Goal: Transaction & Acquisition: Purchase product/service

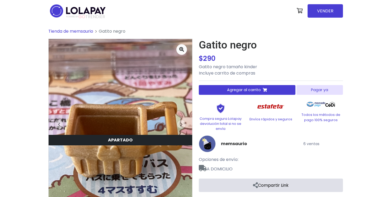
scroll to position [43, 0]
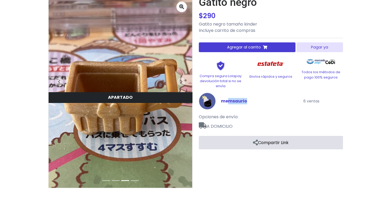
drag, startPoint x: 246, startPoint y: 102, endPoint x: 229, endPoint y: 100, distance: 16.5
click at [229, 100] on link "memsaurio" at bounding box center [234, 101] width 26 height 6
click at [246, 114] on div "Gatito negro $ 290 $ 290 Gatito negro tamaño kinder Incluye carrito de compras …" at bounding box center [271, 72] width 144 height 153
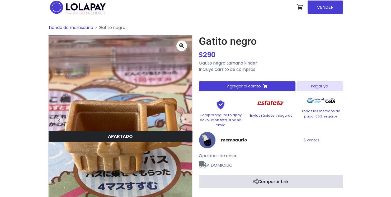
scroll to position [0, 0]
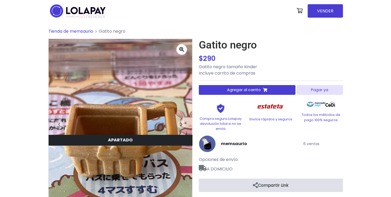
drag, startPoint x: 246, startPoint y: 114, endPoint x: 252, endPoint y: 103, distance: 11.7
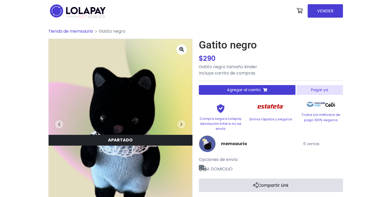
click at [261, 93] on button "Agregar al carrito" at bounding box center [247, 90] width 97 height 10
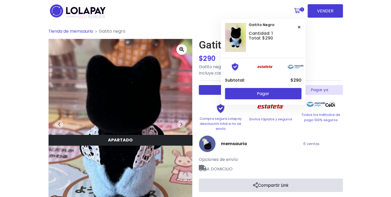
click at [300, 13] on icon at bounding box center [297, 10] width 6 height 5
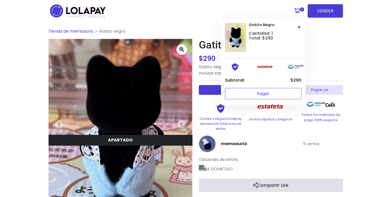
click at [271, 97] on button "Pagar" at bounding box center [263, 93] width 76 height 11
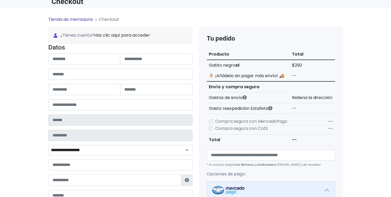
scroll to position [26, 0]
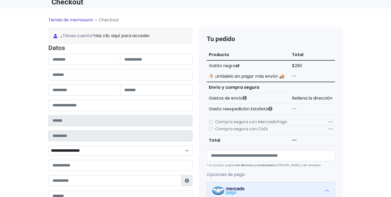
click at [76, 52] on h4 "Datos" at bounding box center [120, 48] width 144 height 8
drag, startPoint x: 76, startPoint y: 59, endPoint x: 76, endPoint y: 62, distance: 3.2
click at [76, 59] on input "text" at bounding box center [84, 59] width 72 height 11
click at [62, 75] on input "text" at bounding box center [120, 74] width 144 height 11
click at [133, 62] on input "text" at bounding box center [156, 59] width 72 height 11
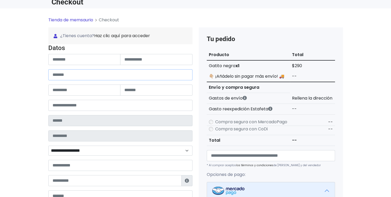
click at [142, 76] on input "text" at bounding box center [120, 74] width 144 height 11
click at [138, 90] on input "text" at bounding box center [156, 90] width 72 height 11
click at [88, 90] on input "text" at bounding box center [84, 90] width 72 height 11
click at [80, 106] on input "number" at bounding box center [120, 105] width 144 height 11
click at [75, 154] on select "**********" at bounding box center [120, 151] width 144 height 10
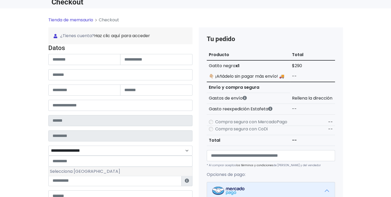
click at [70, 169] on li "Selecciona [GEOGRAPHIC_DATA]" at bounding box center [120, 171] width 143 height 9
click at [69, 94] on input "text" at bounding box center [84, 90] width 72 height 11
click at [71, 81] on div "**********" at bounding box center [120, 120] width 144 height 102
click at [76, 68] on form "**********" at bounding box center [120, 136] width 144 height 164
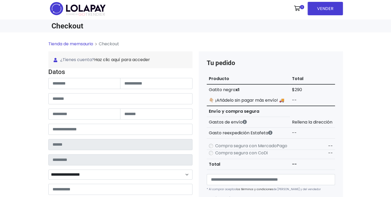
scroll to position [0, 0]
